Goal: Information Seeking & Learning: Learn about a topic

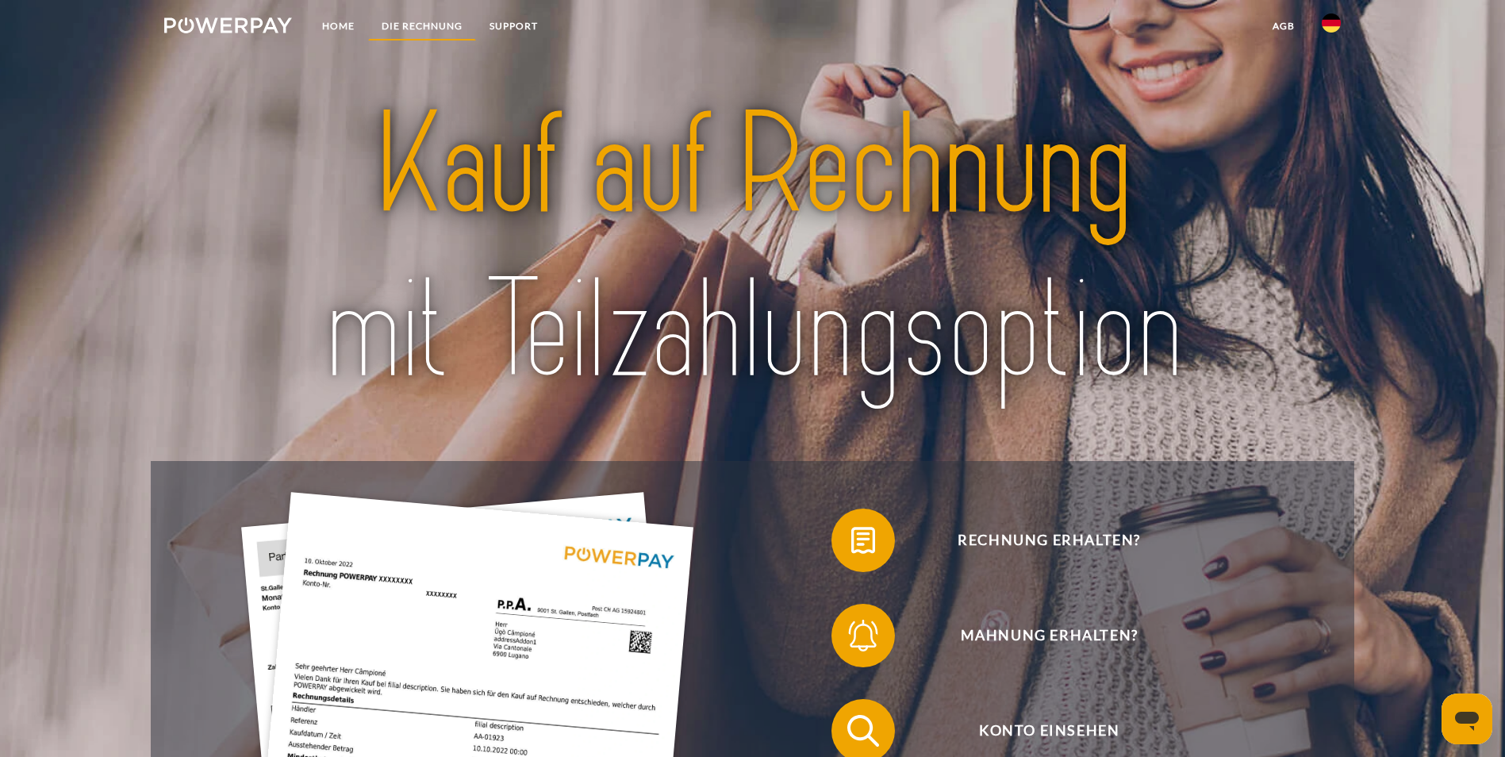
click at [419, 25] on link "DIE RECHNUNG" at bounding box center [422, 26] width 108 height 29
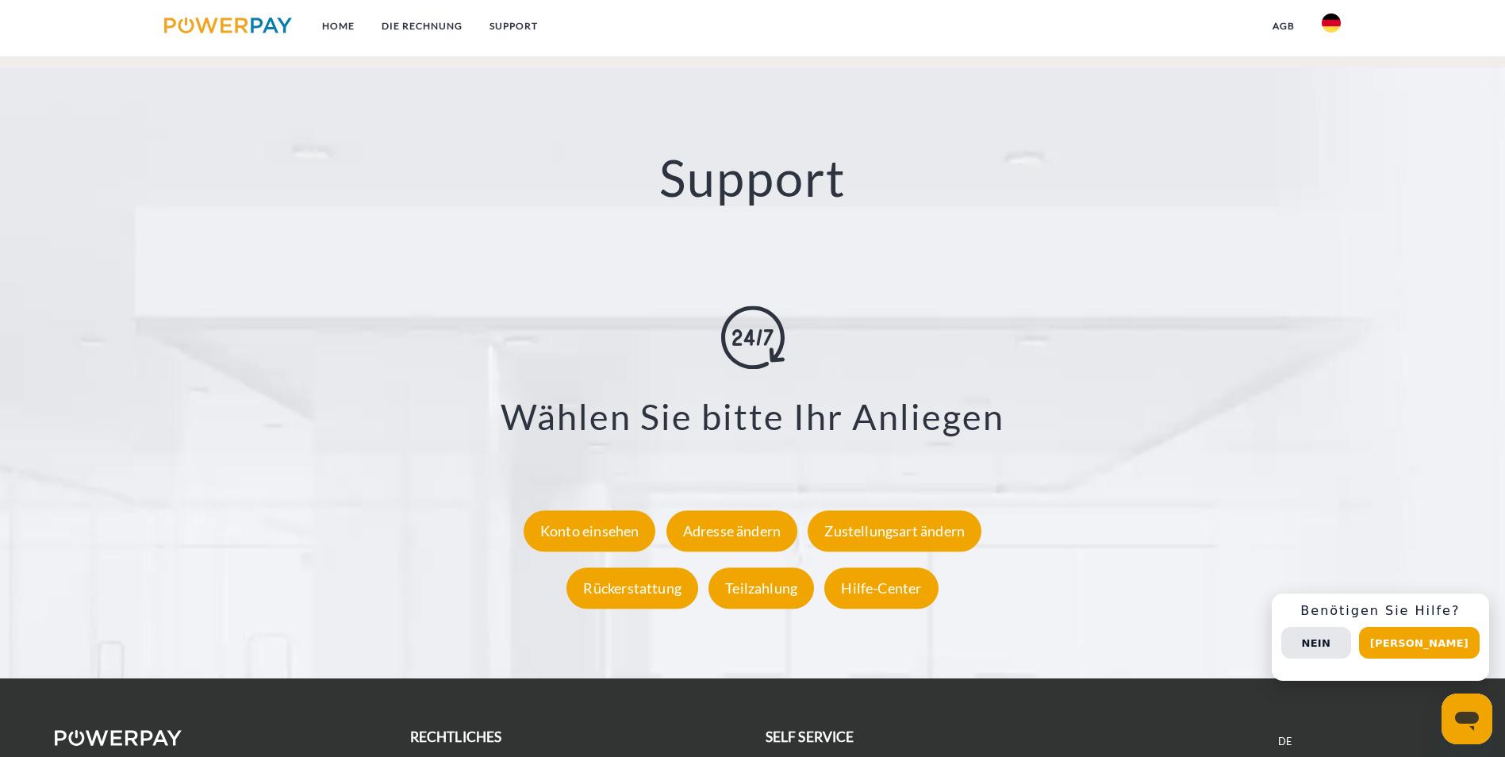
scroll to position [2914, 0]
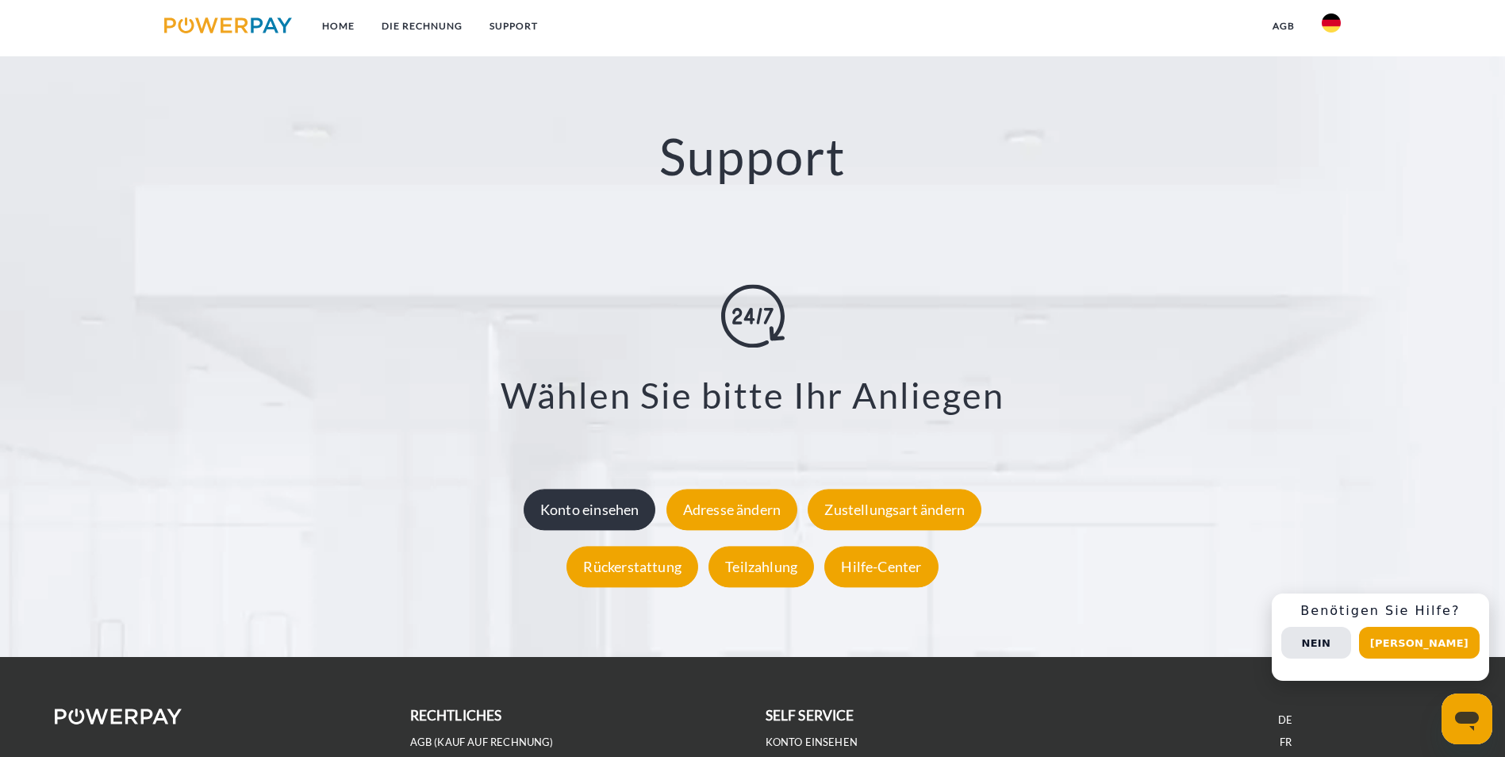
click at [596, 489] on div "Konto einsehen" at bounding box center [589, 509] width 132 height 41
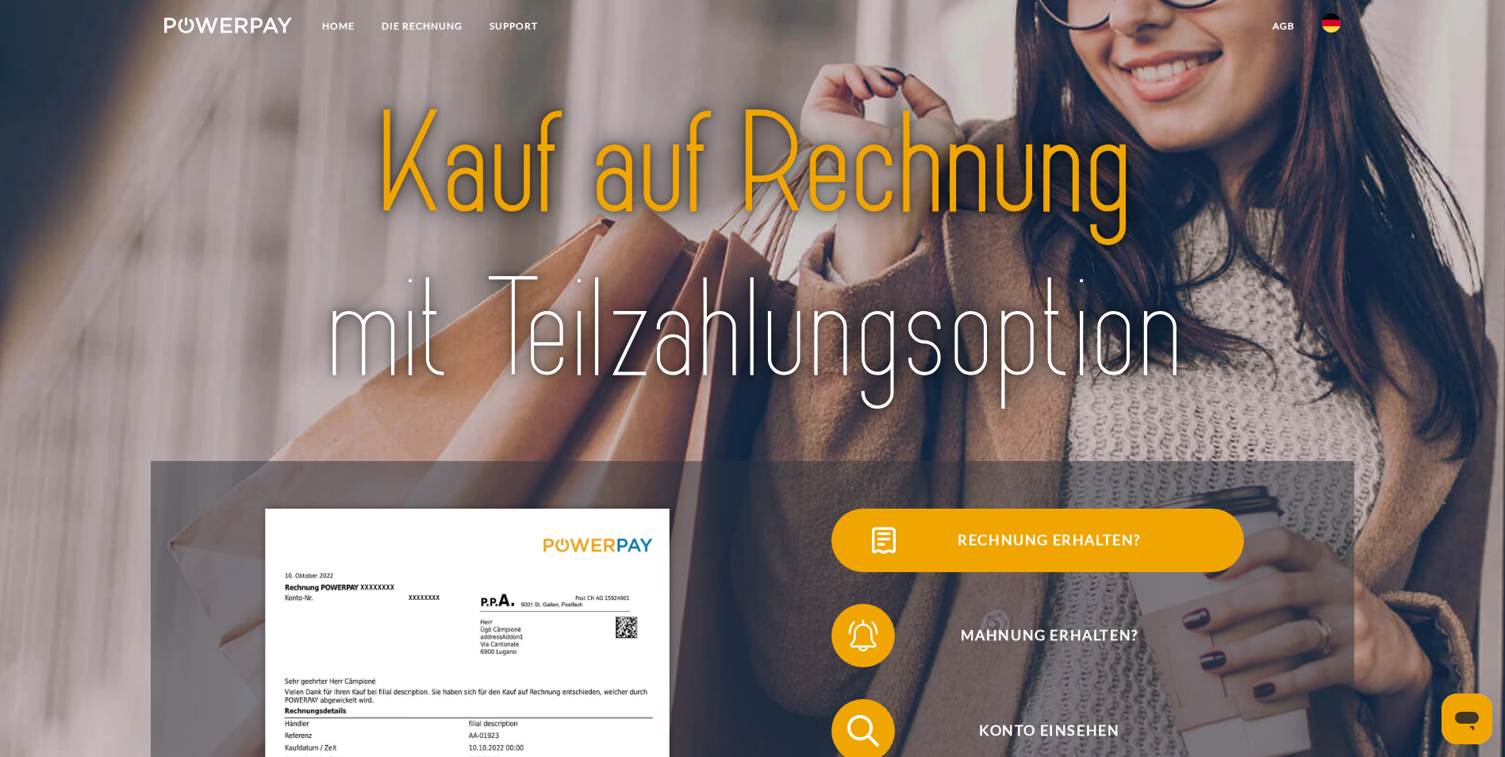
click at [854, 558] on span "Rechnung erhalten?" at bounding box center [1048, 539] width 389 height 63
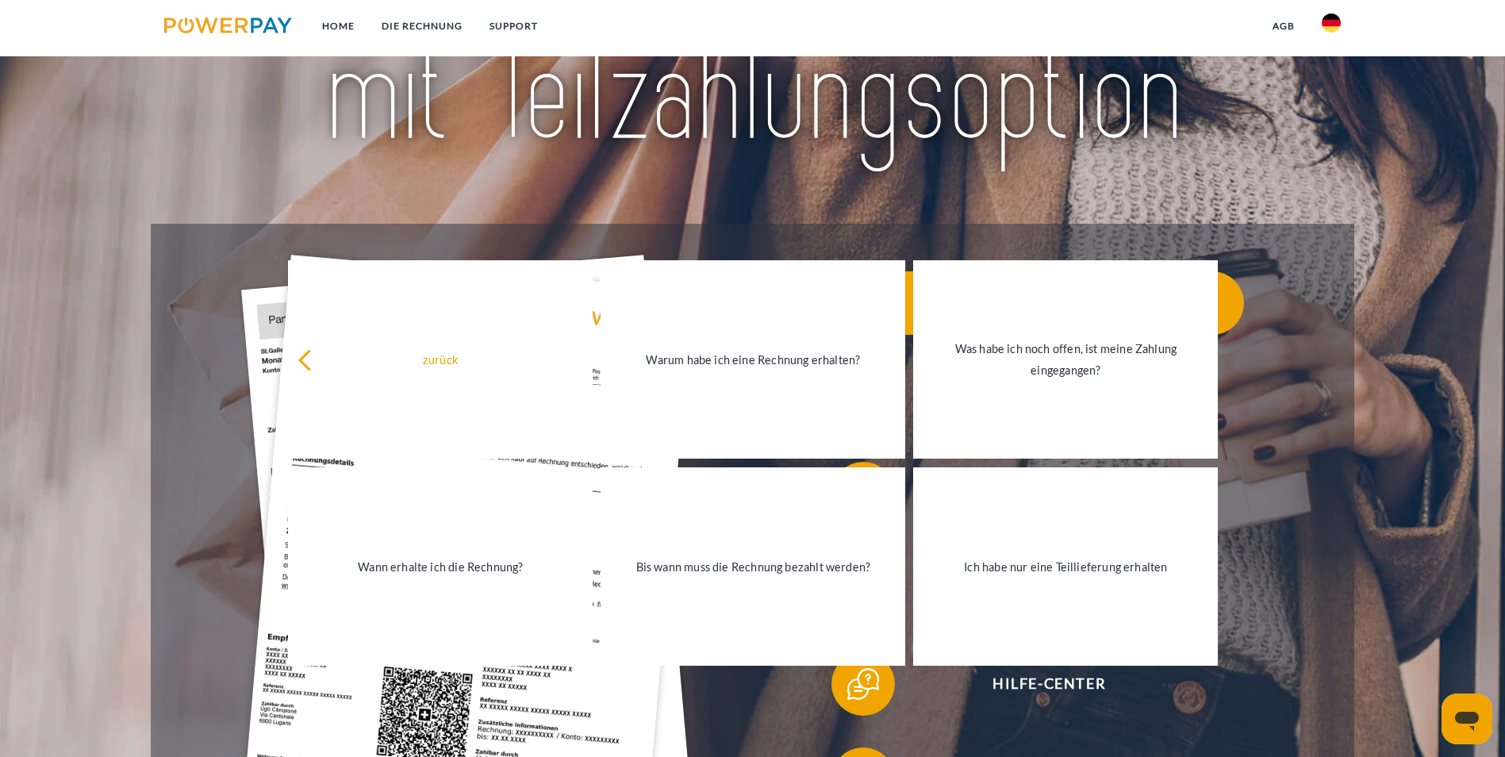
scroll to position [238, 0]
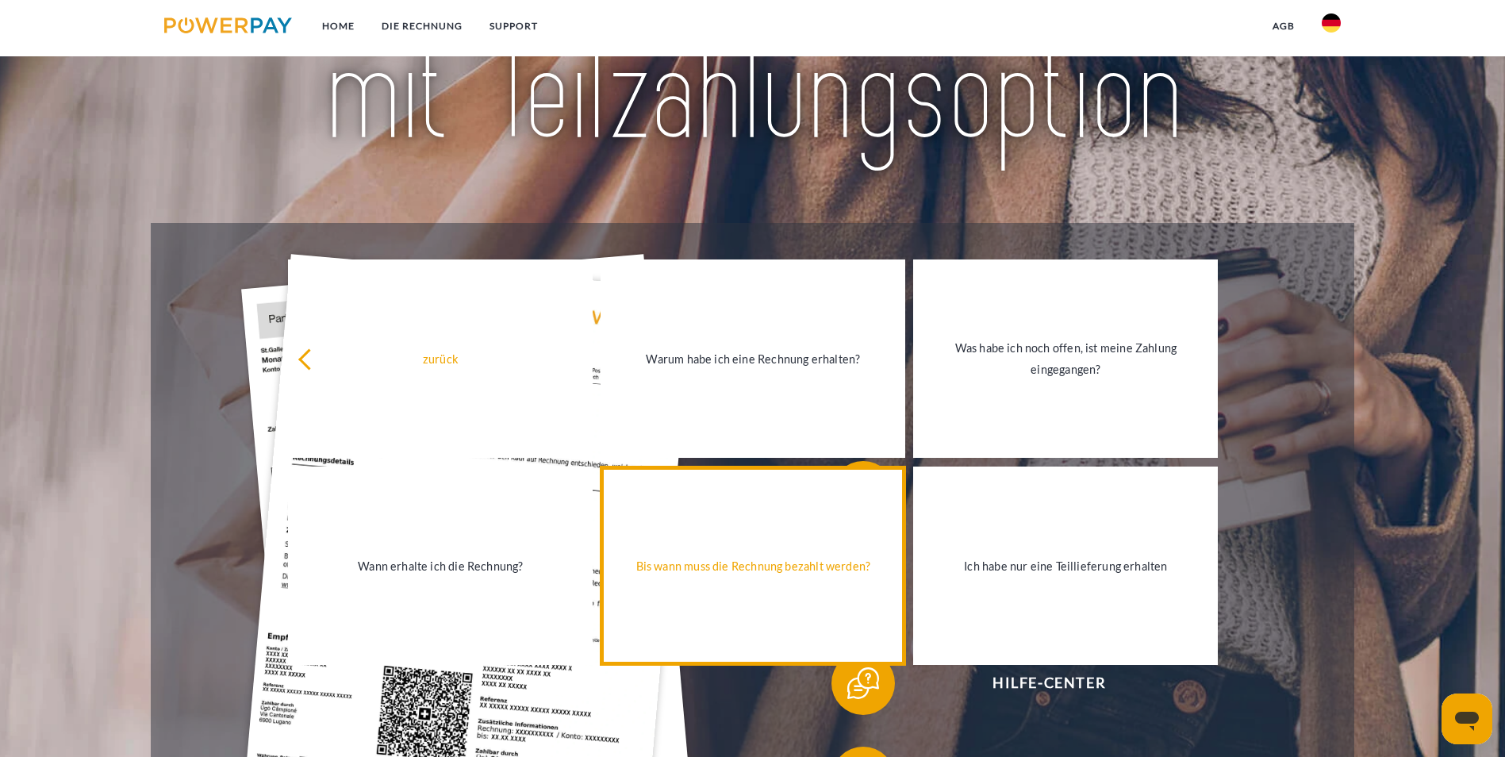
click at [753, 573] on div "Bis wann muss die Rechnung bezahlt werden?" at bounding box center [753, 565] width 286 height 21
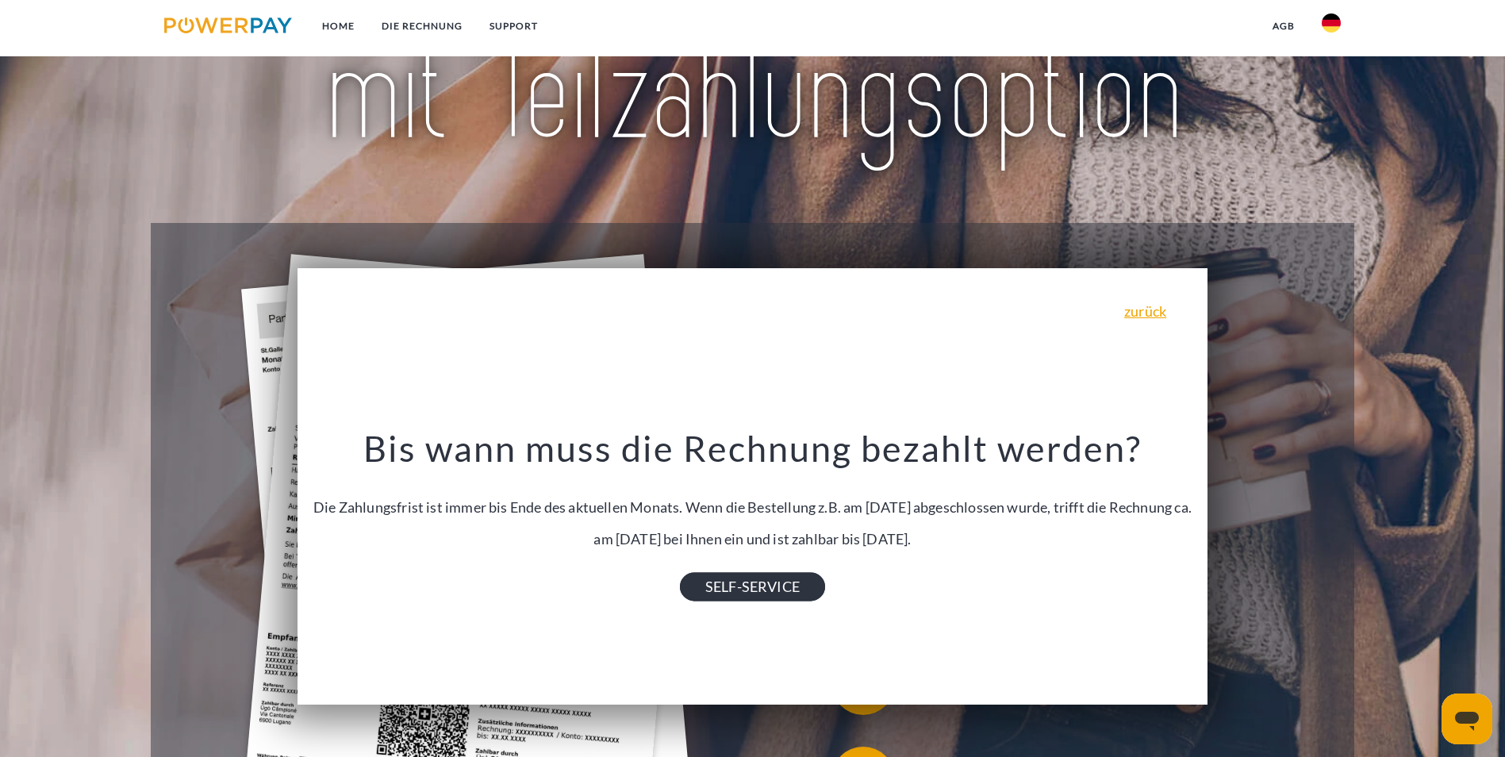
click at [772, 594] on link "SELF-SERVICE" at bounding box center [752, 586] width 145 height 29
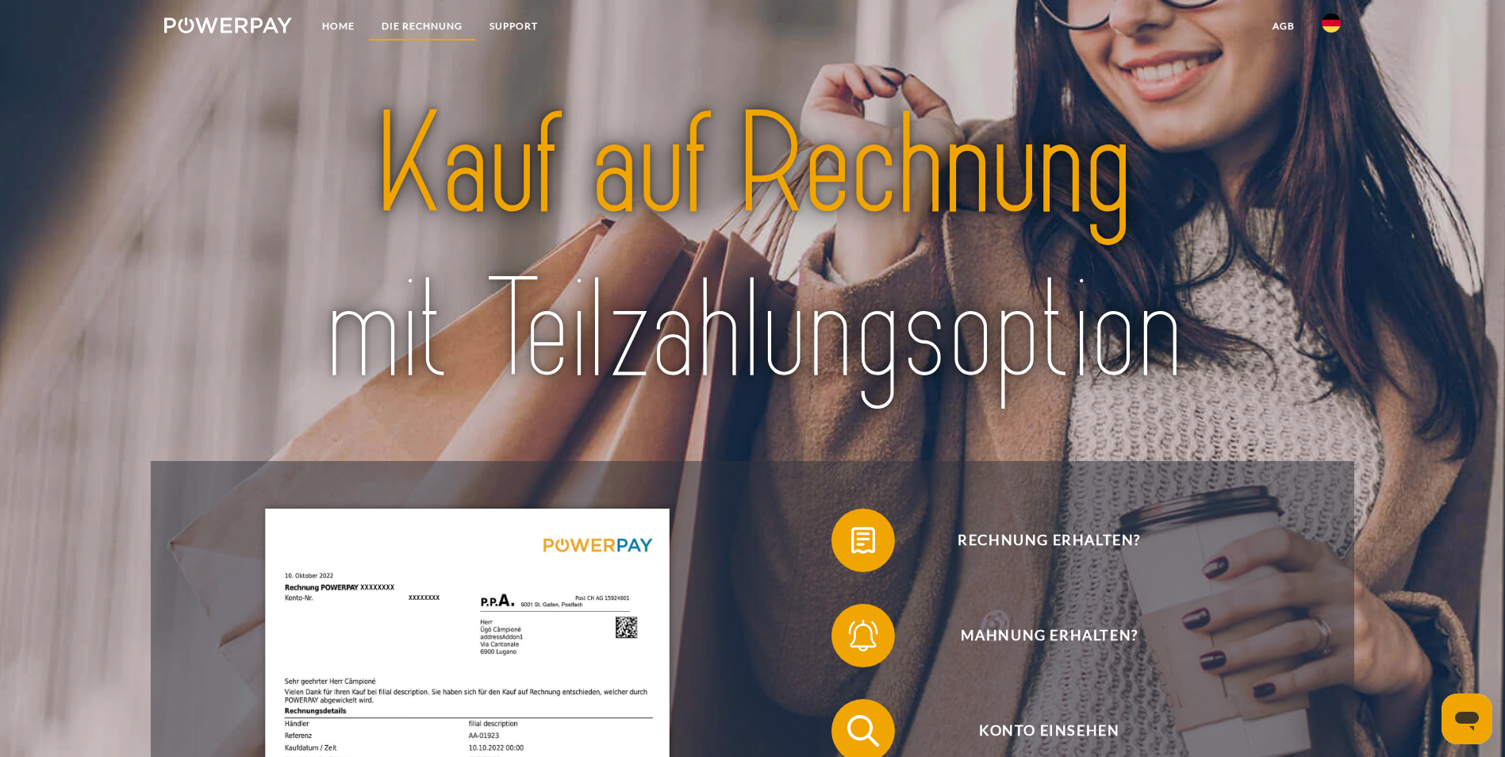
click at [416, 26] on link "DIE RECHNUNG" at bounding box center [422, 26] width 108 height 29
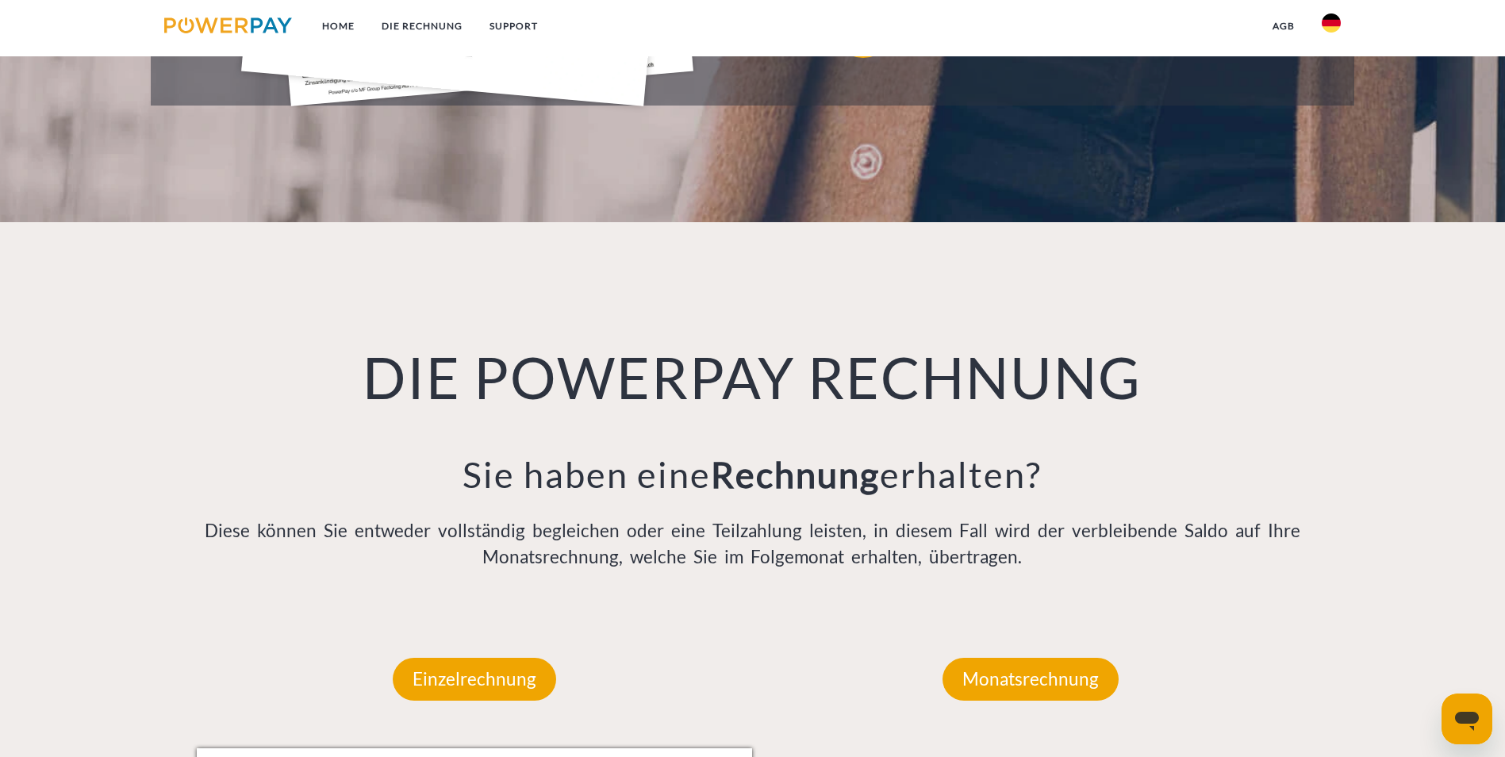
scroll to position [1041, 0]
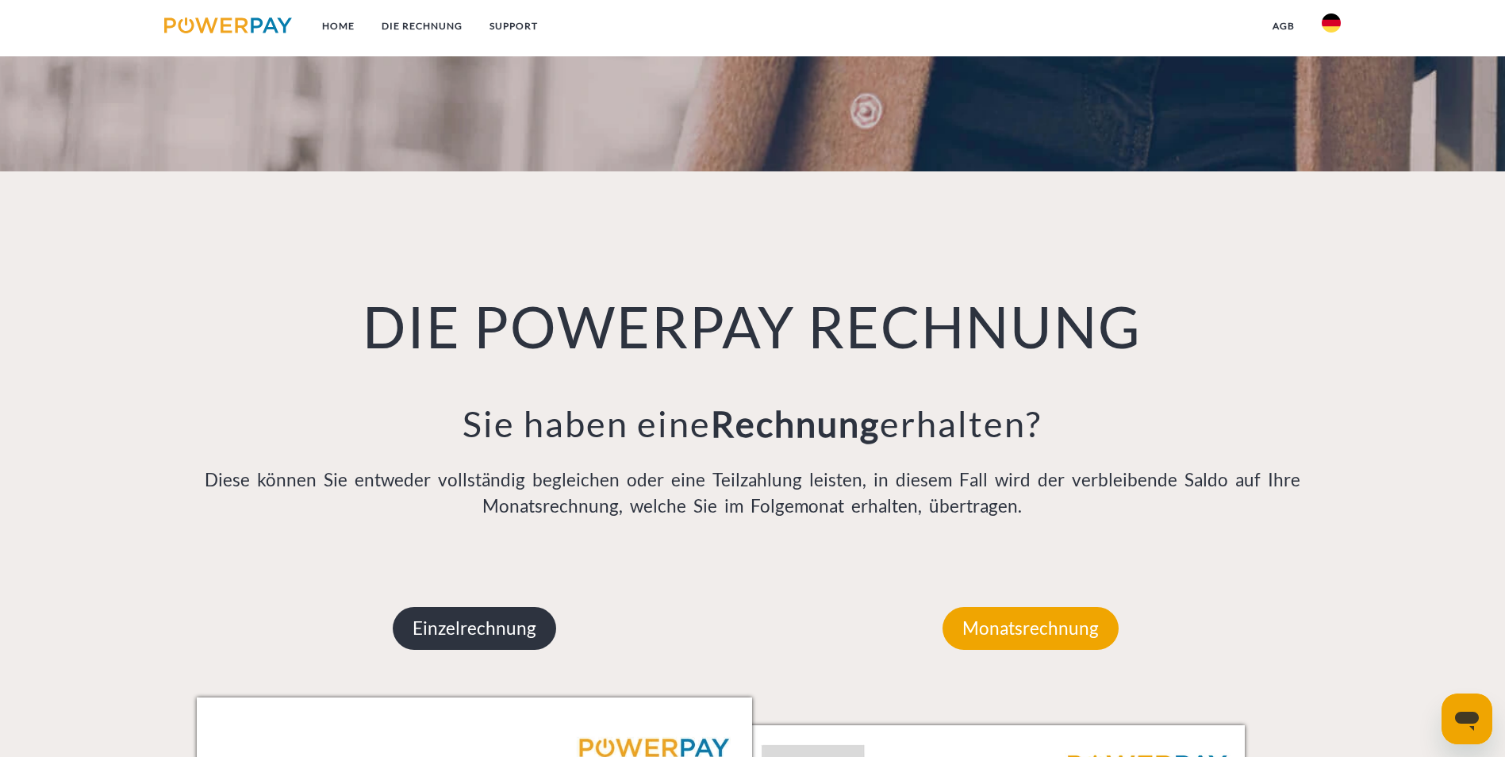
click at [511, 607] on p "Einzelrechnung" at bounding box center [474, 628] width 163 height 43
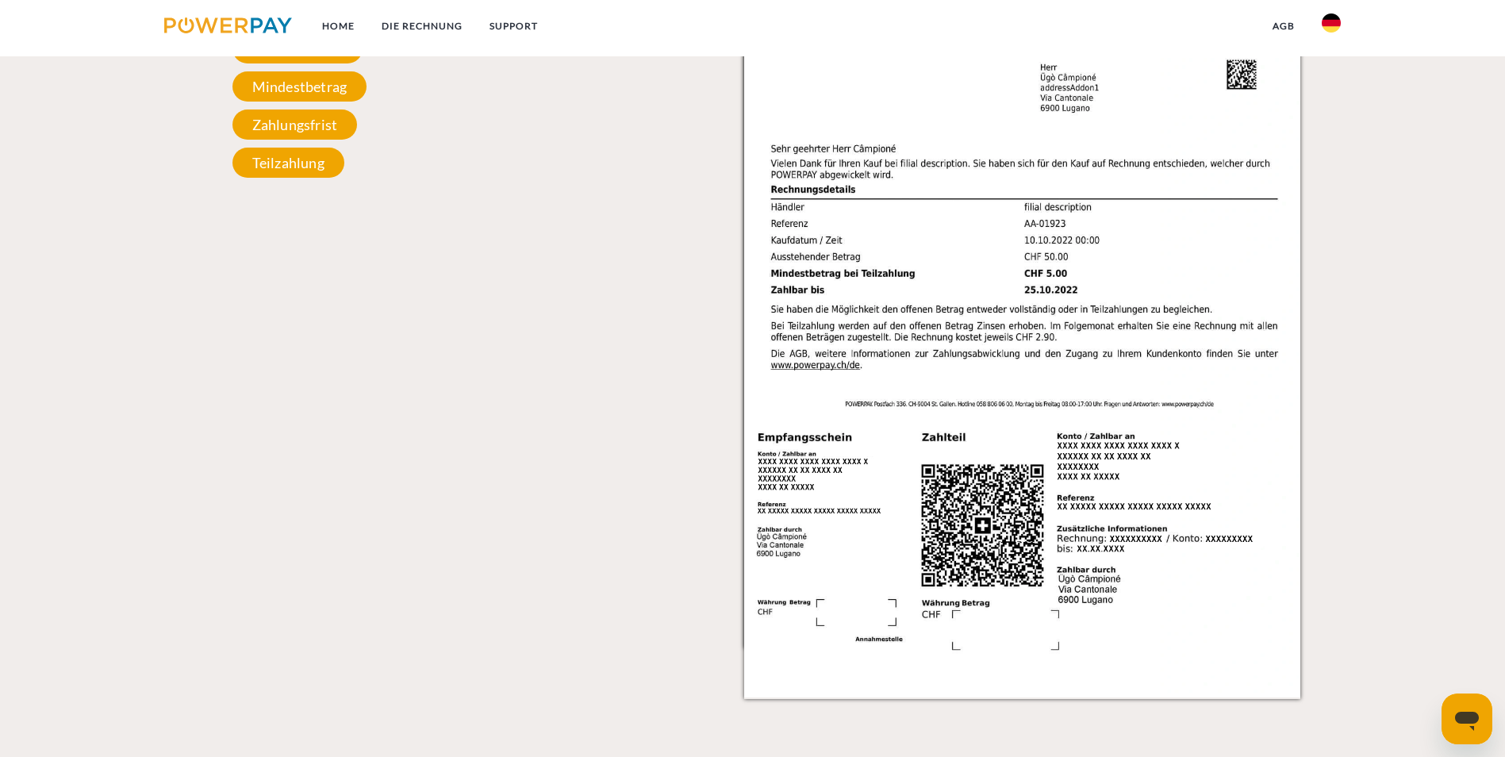
scroll to position [1596, 0]
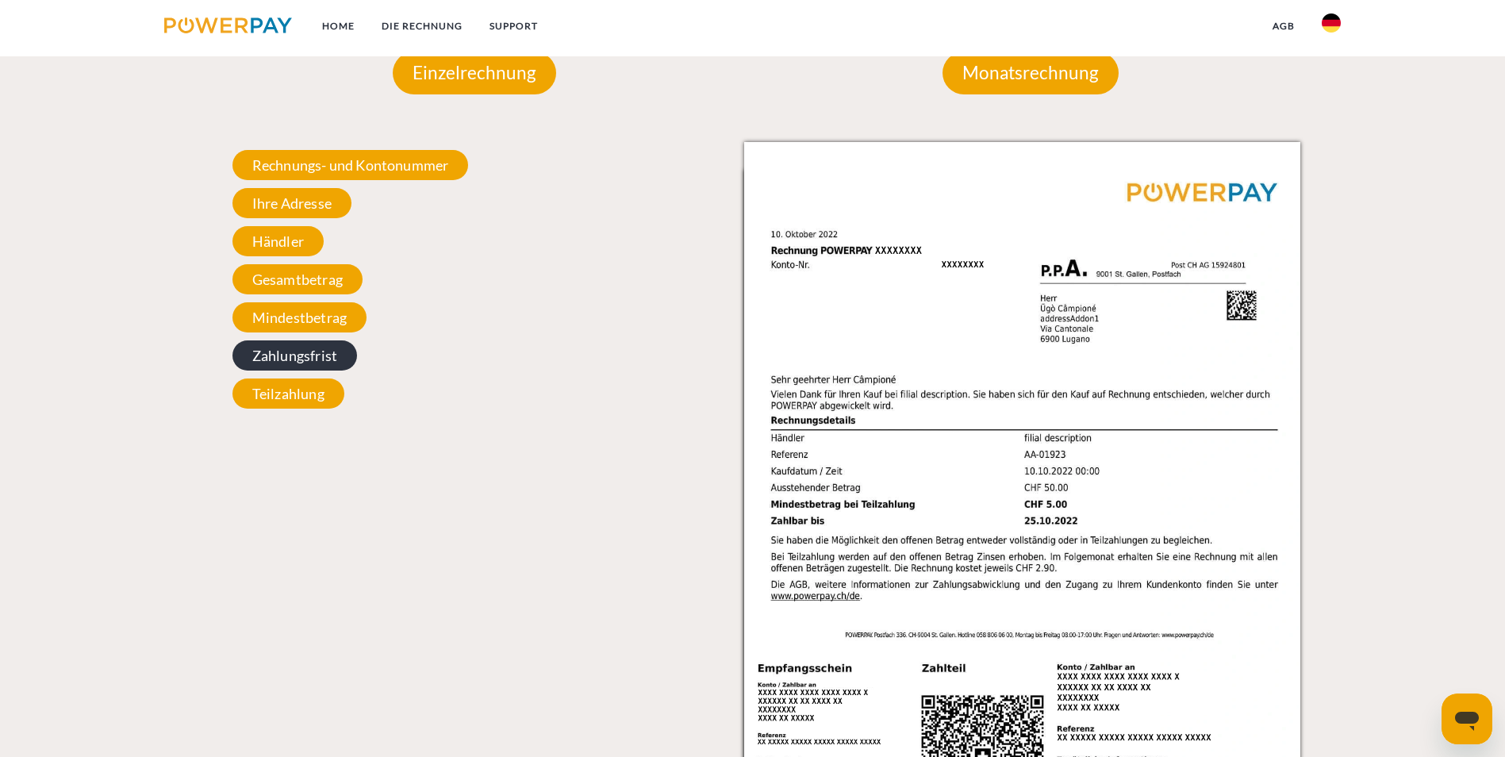
click at [305, 340] on span "Zahlungsfrist" at bounding box center [294, 355] width 125 height 30
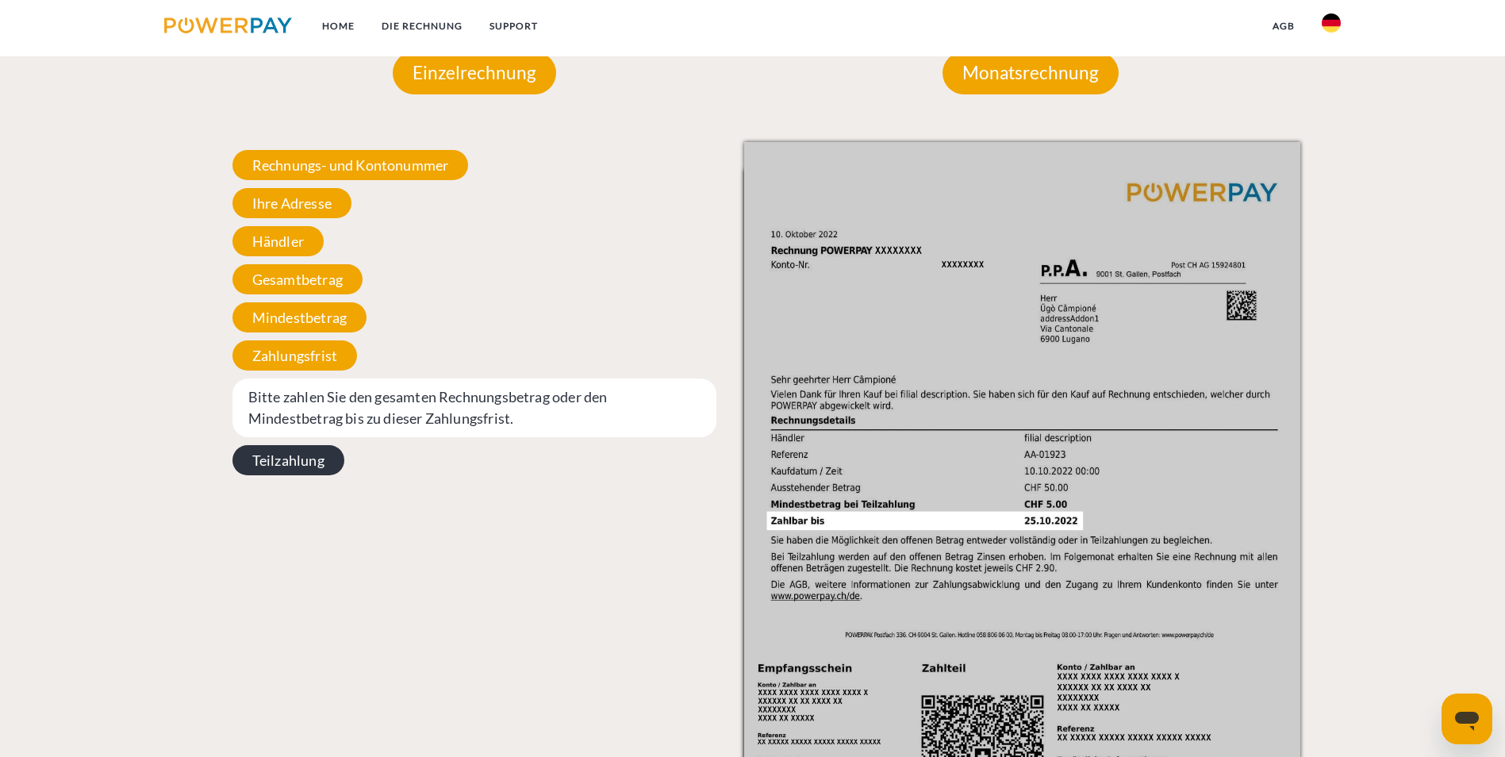
click at [302, 445] on span "Teilzahlung" at bounding box center [288, 460] width 112 height 30
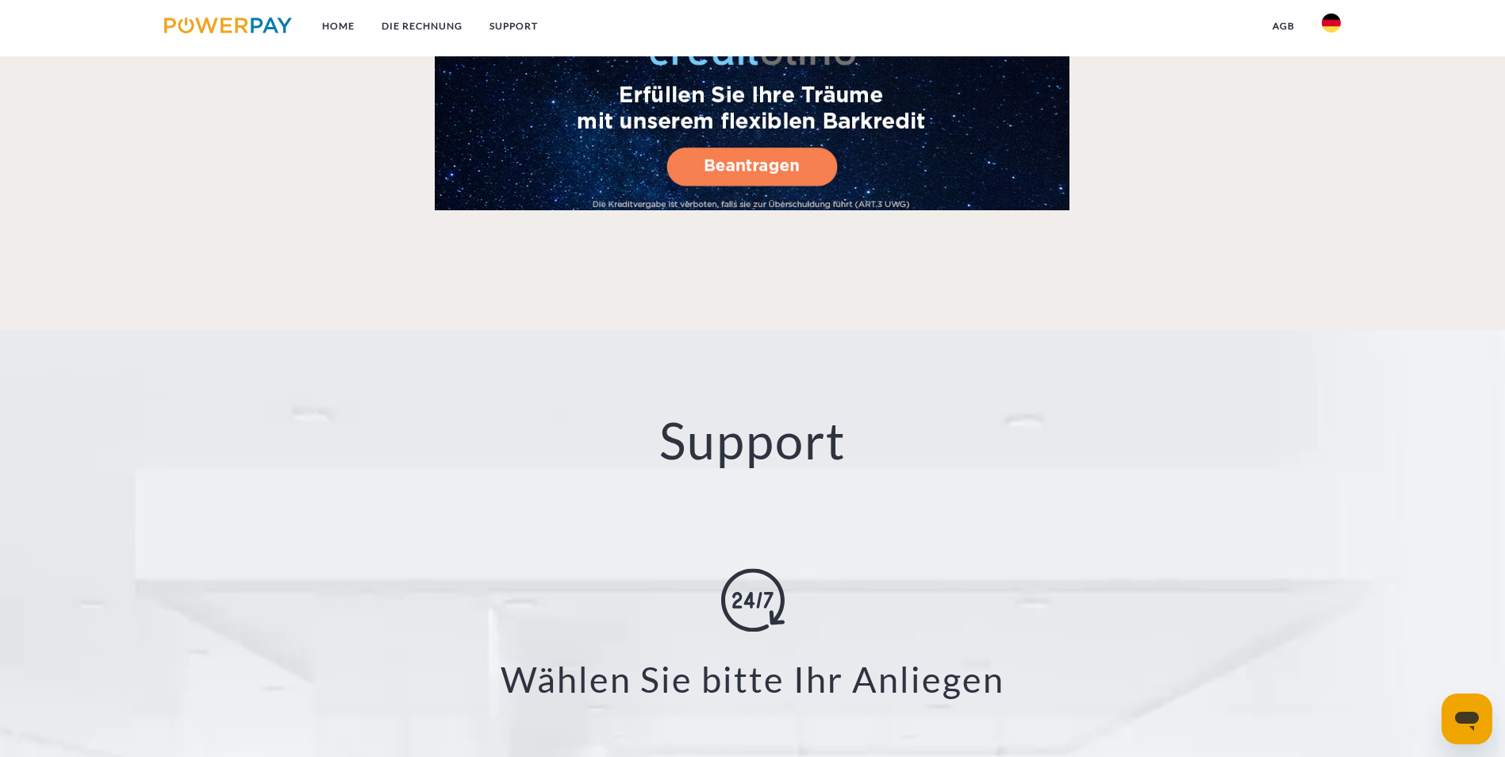
scroll to position [2785, 0]
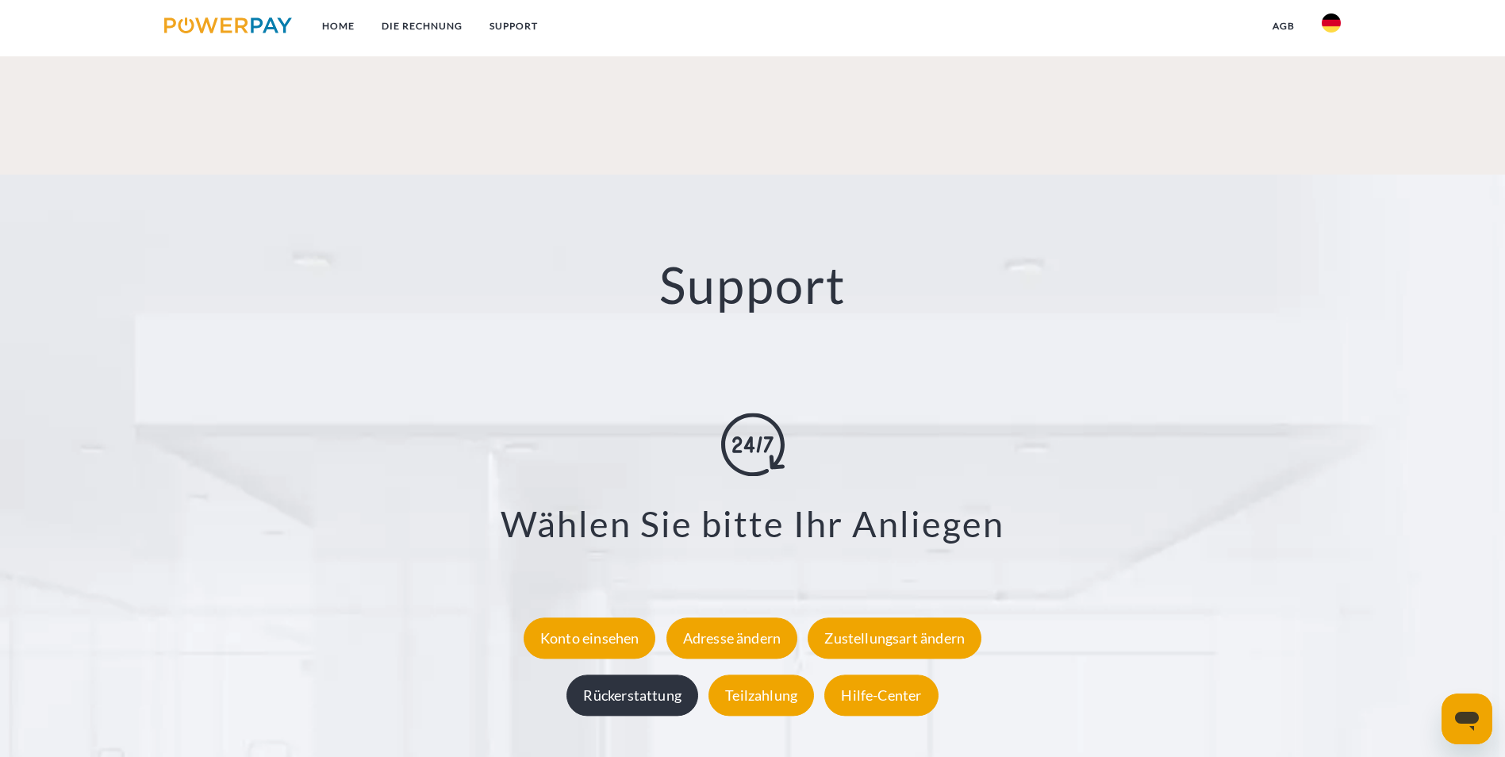
click at [658, 674] on div "Rückerstattung" at bounding box center [632, 694] width 132 height 41
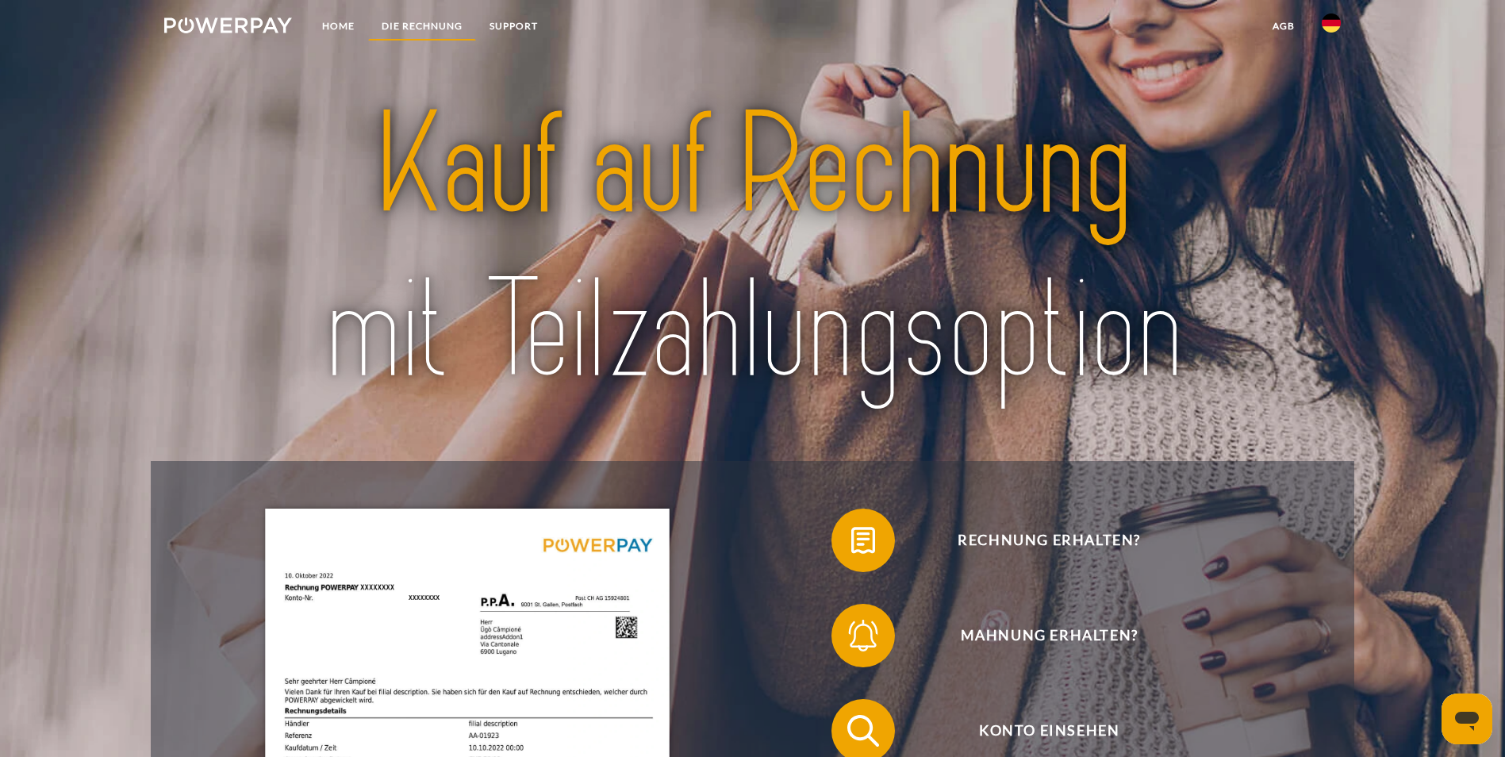
click at [398, 18] on link "DIE RECHNUNG" at bounding box center [422, 26] width 108 height 29
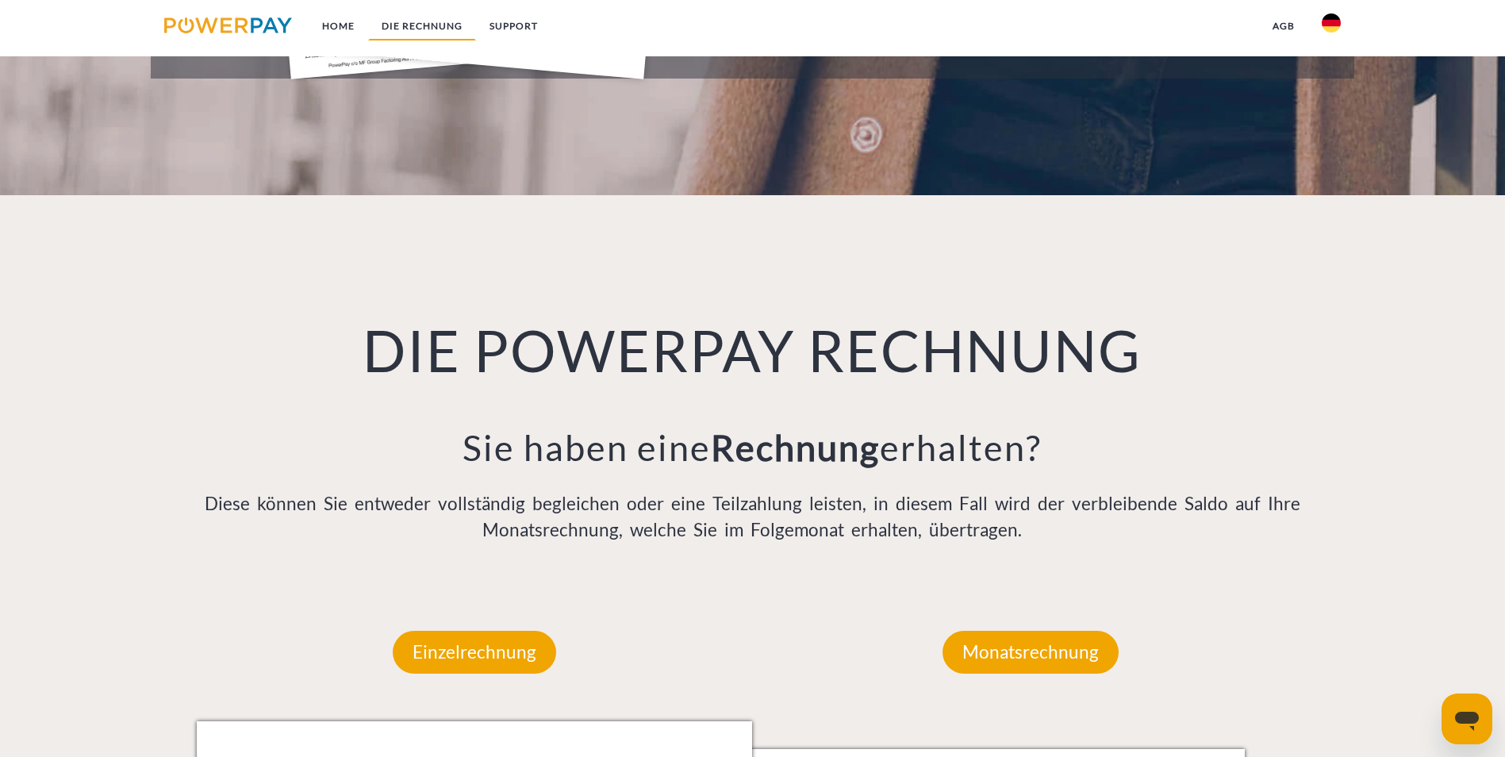
scroll to position [1041, 0]
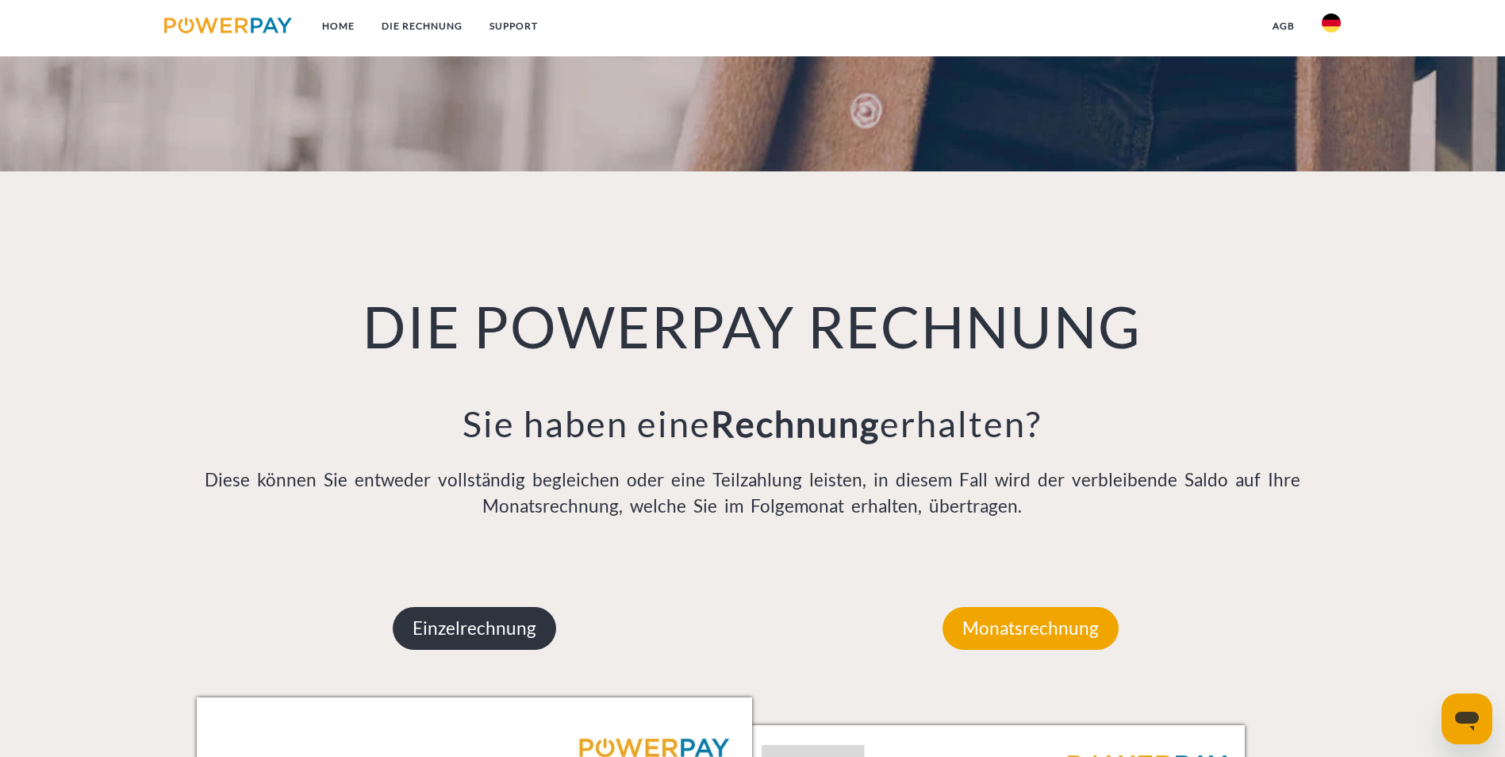
drag, startPoint x: 501, startPoint y: 446, endPoint x: 500, endPoint y: 454, distance: 8.0
click at [501, 607] on p "Einzelrechnung" at bounding box center [474, 628] width 163 height 43
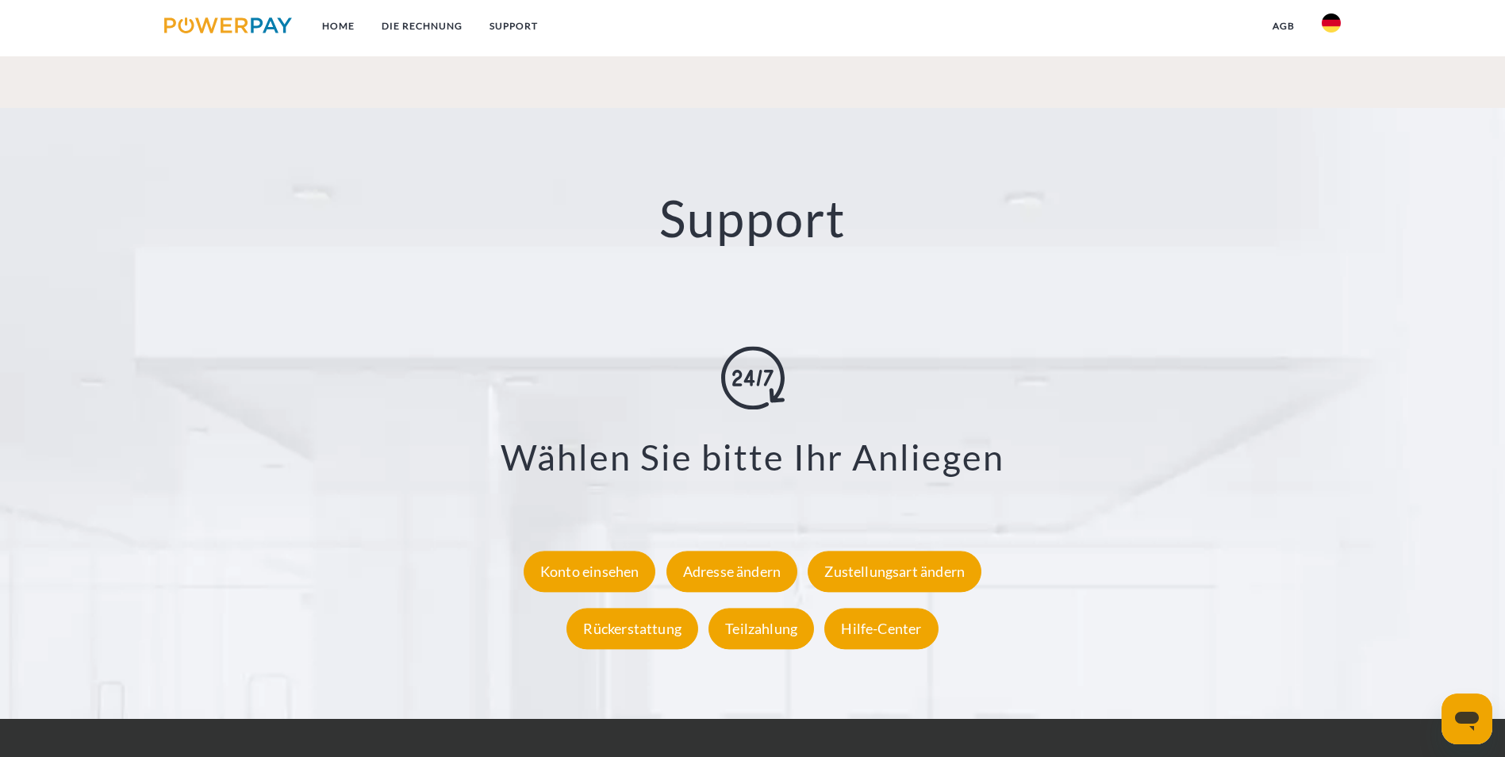
scroll to position [2865, 0]
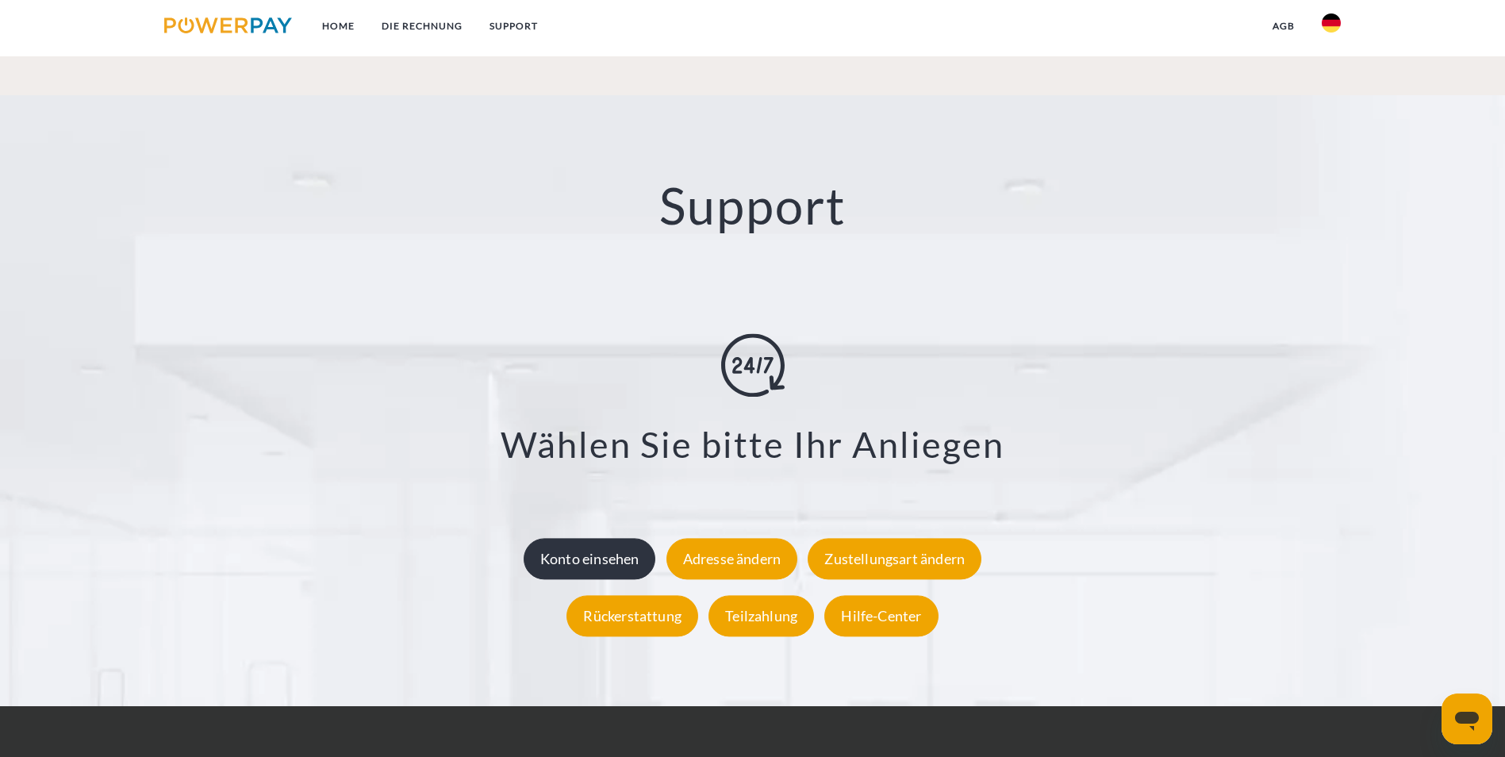
click at [581, 538] on div "Konto einsehen" at bounding box center [589, 558] width 132 height 41
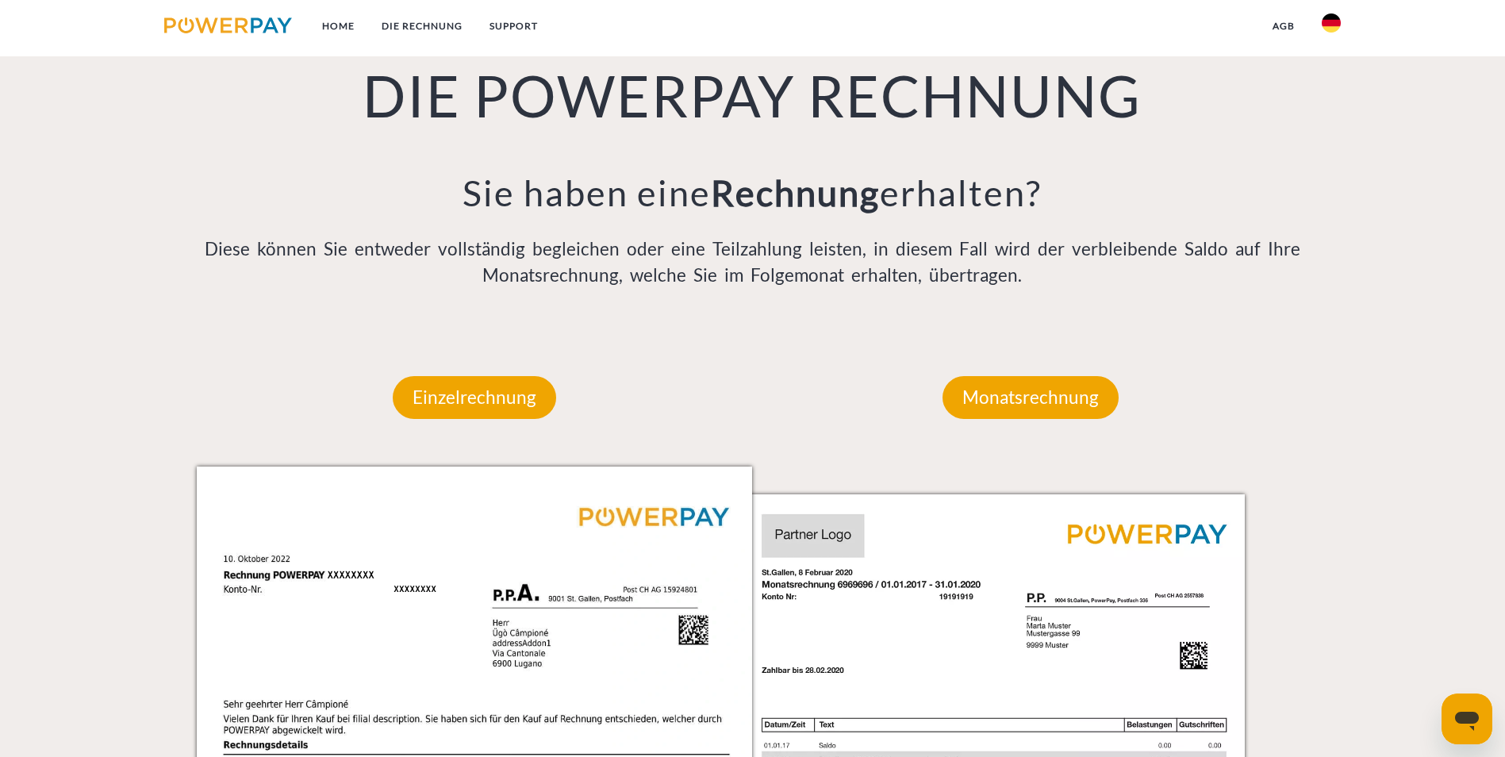
scroll to position [1348, 0]
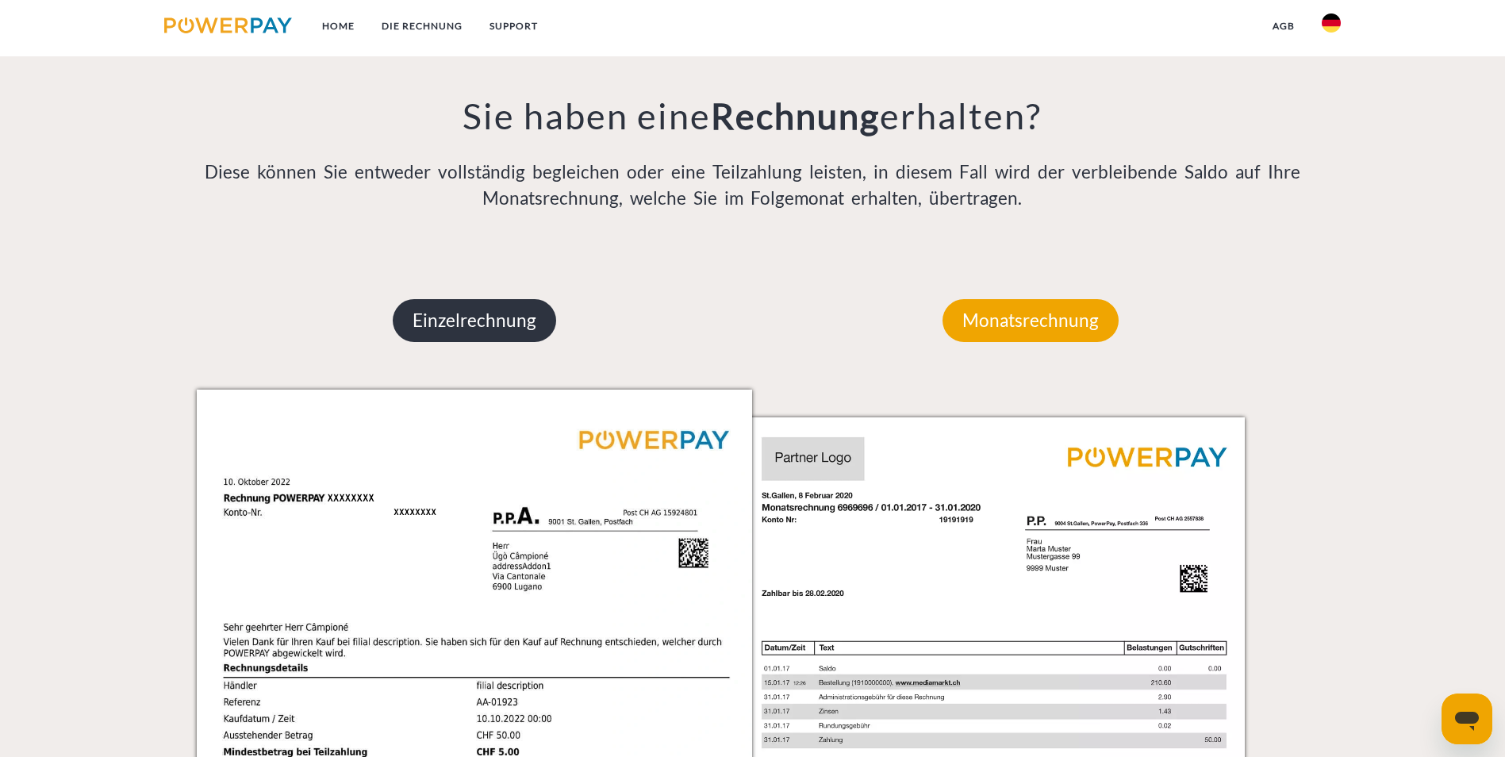
click at [466, 299] on p "Einzelrechnung" at bounding box center [474, 320] width 163 height 43
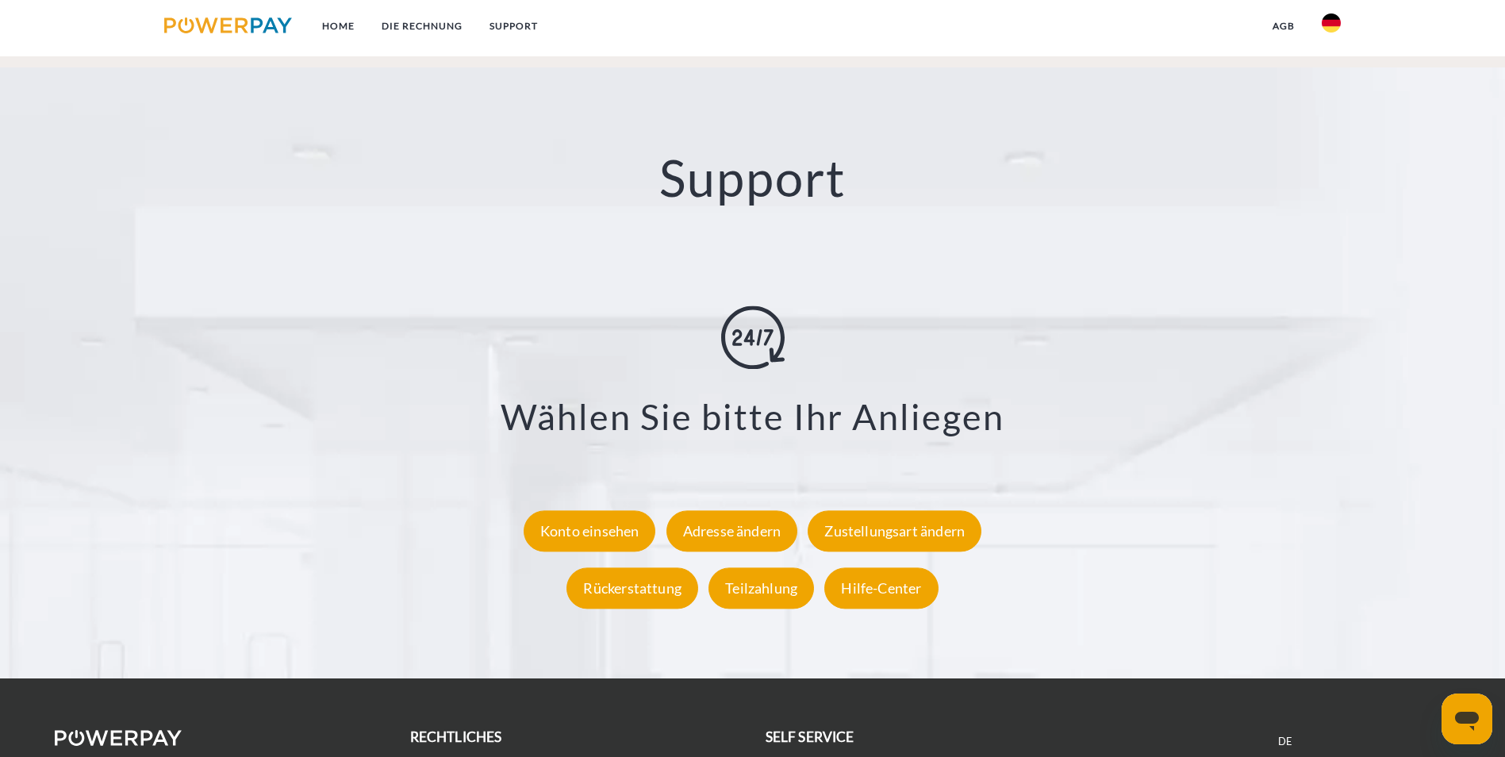
scroll to position [2914, 0]
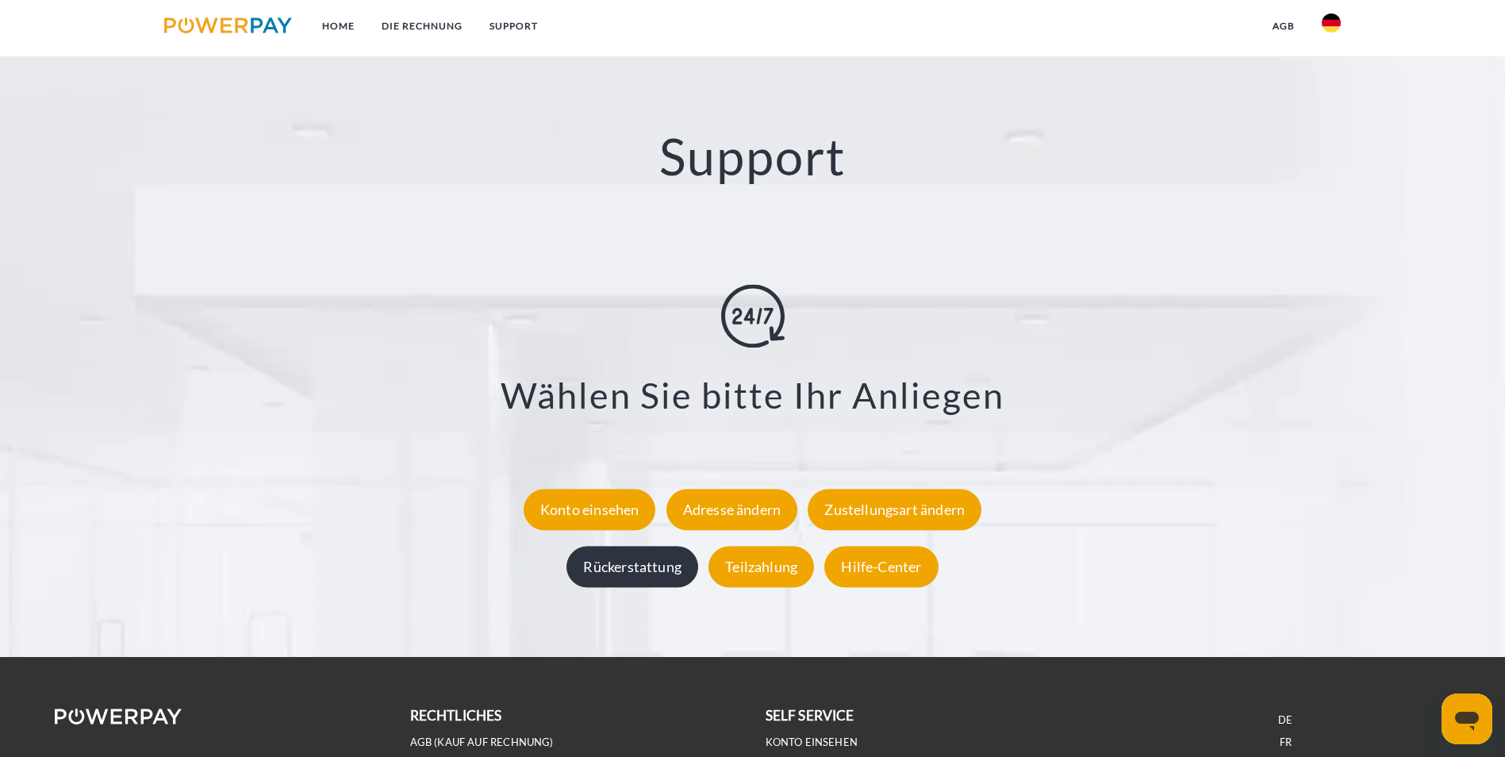
click at [630, 546] on div "Rückerstattung" at bounding box center [632, 566] width 132 height 41
